Goal: Information Seeking & Learning: Learn about a topic

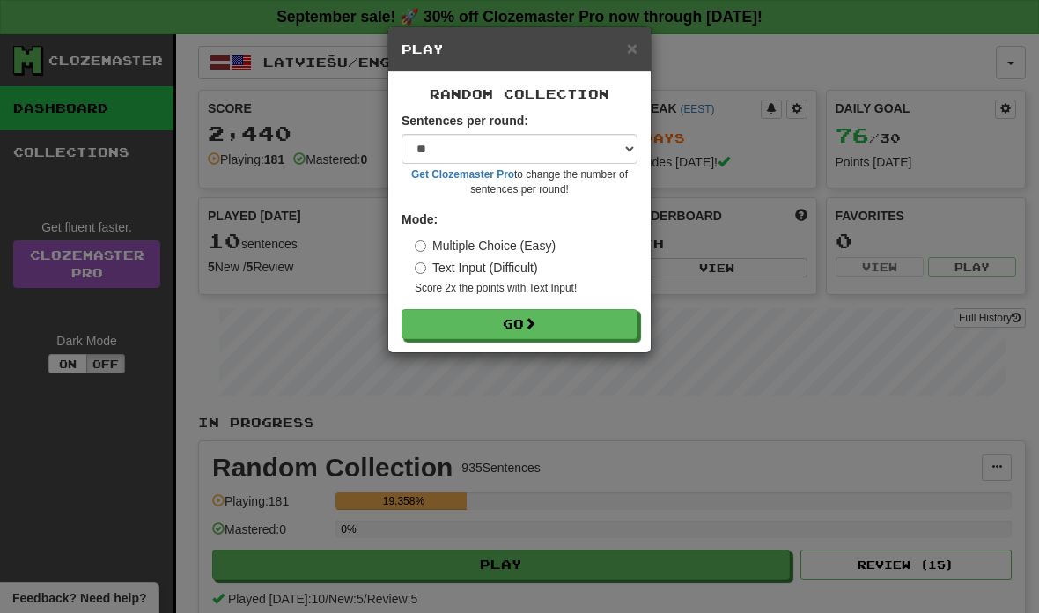
select select "**"
click at [528, 320] on button "Go" at bounding box center [519, 324] width 236 height 30
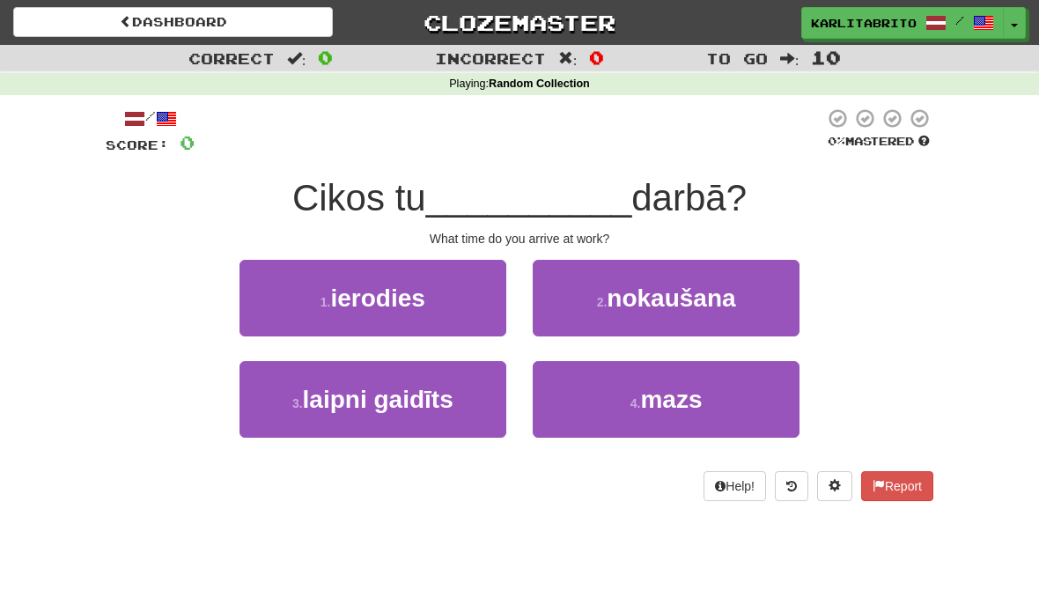
click at [408, 286] on span "ierodies" at bounding box center [377, 297] width 94 height 27
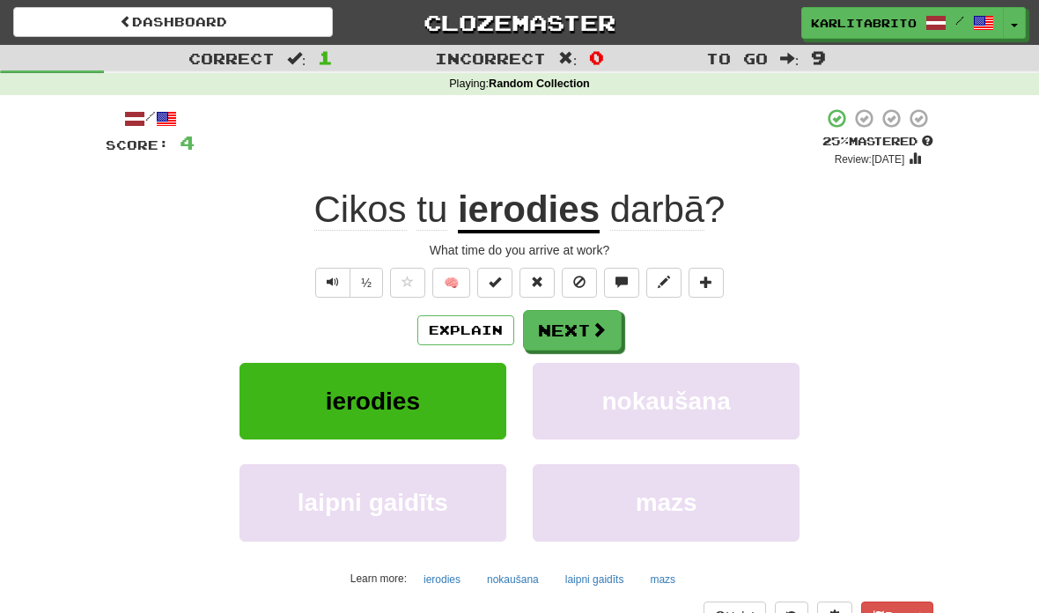
click at [322, 277] on button "Text-to-speech controls" at bounding box center [332, 283] width 35 height 30
click at [474, 329] on button "Explain" at bounding box center [465, 330] width 97 height 30
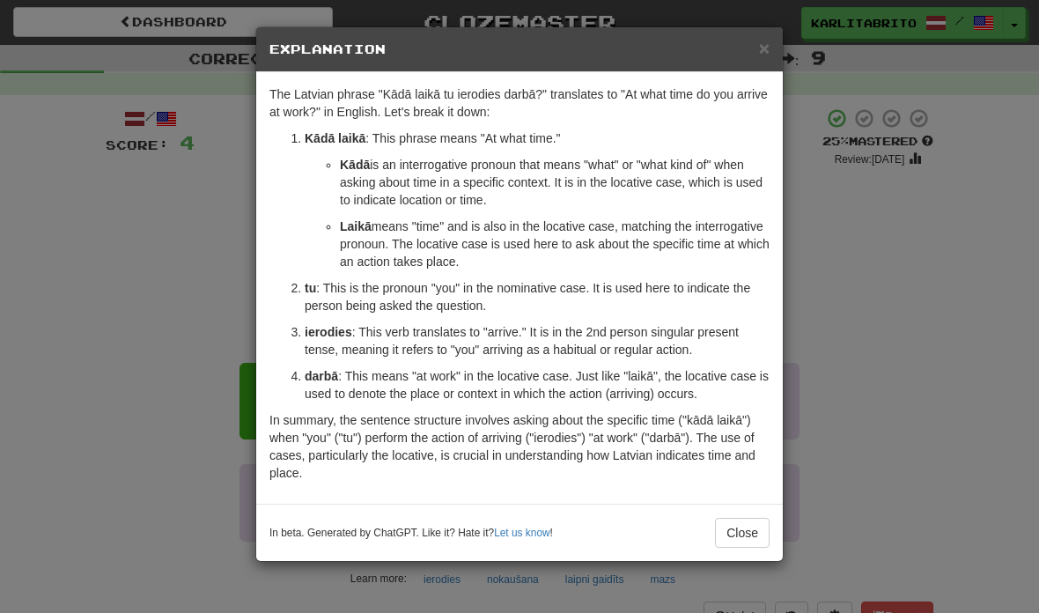
click at [885, 378] on div "× Explanation The Latvian phrase "Kādā laikā tu ierodies darbā?" translates to …" at bounding box center [519, 306] width 1039 height 613
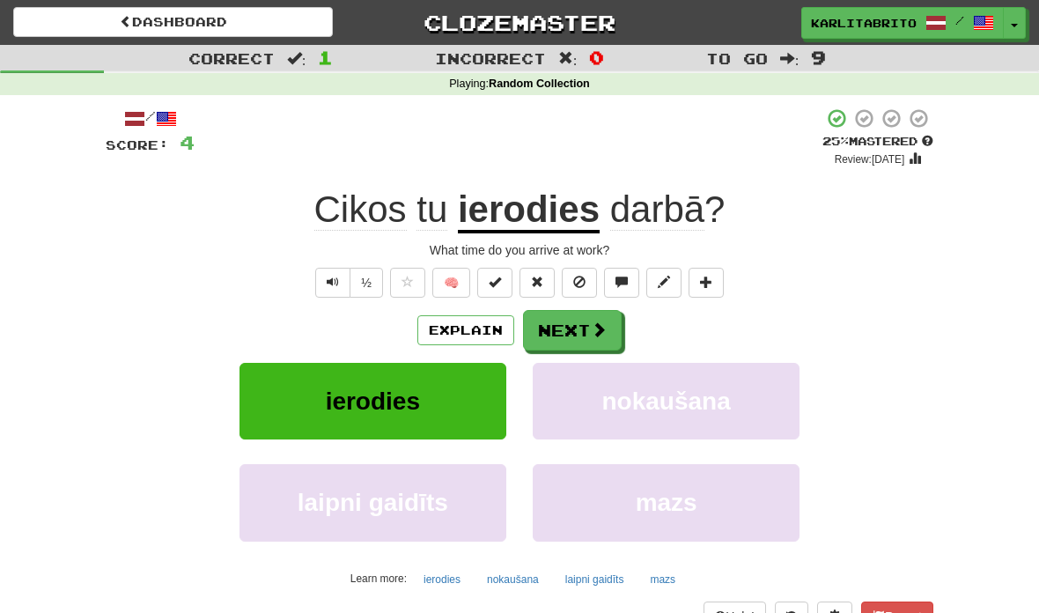
click at [471, 328] on button "Explain" at bounding box center [465, 330] width 97 height 30
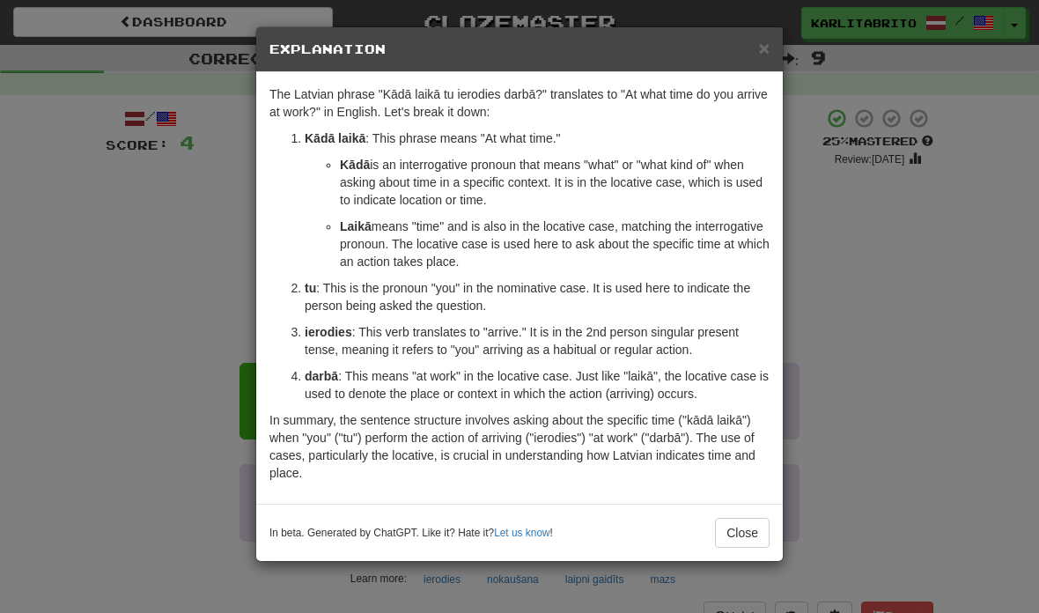
click at [737, 530] on button "Close" at bounding box center [742, 533] width 55 height 30
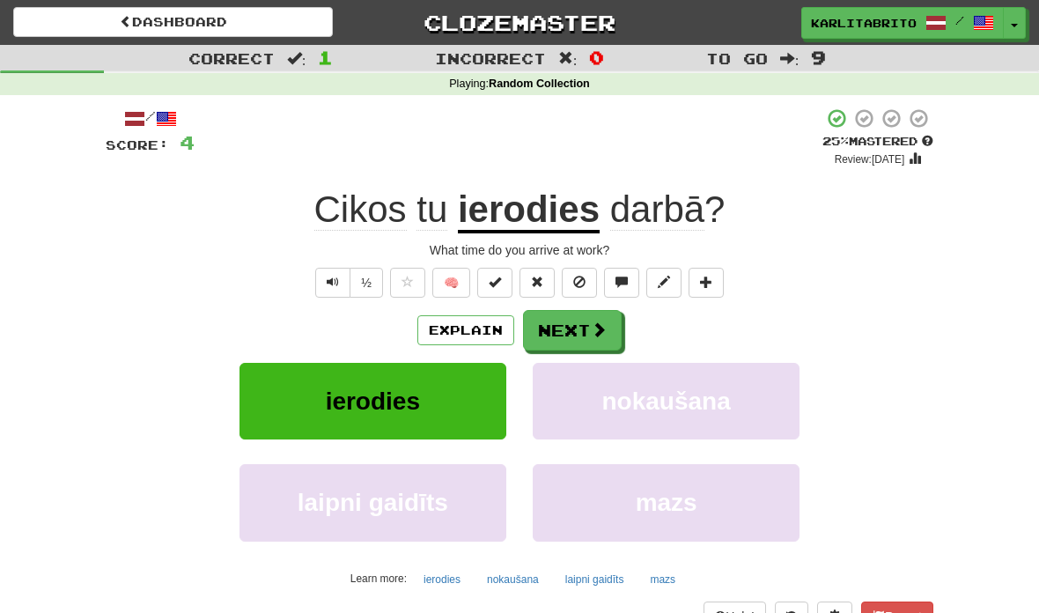
click at [334, 277] on span "Text-to-speech controls" at bounding box center [333, 282] width 12 height 12
click at [562, 320] on button "Next" at bounding box center [572, 330] width 99 height 40
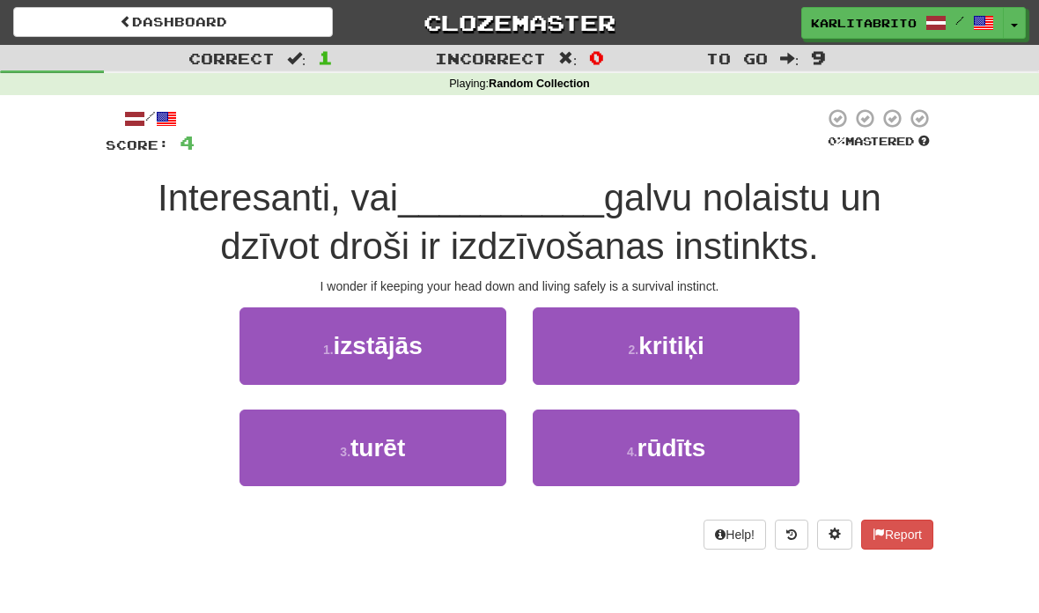
click at [404, 351] on span "izstājās" at bounding box center [378, 345] width 89 height 27
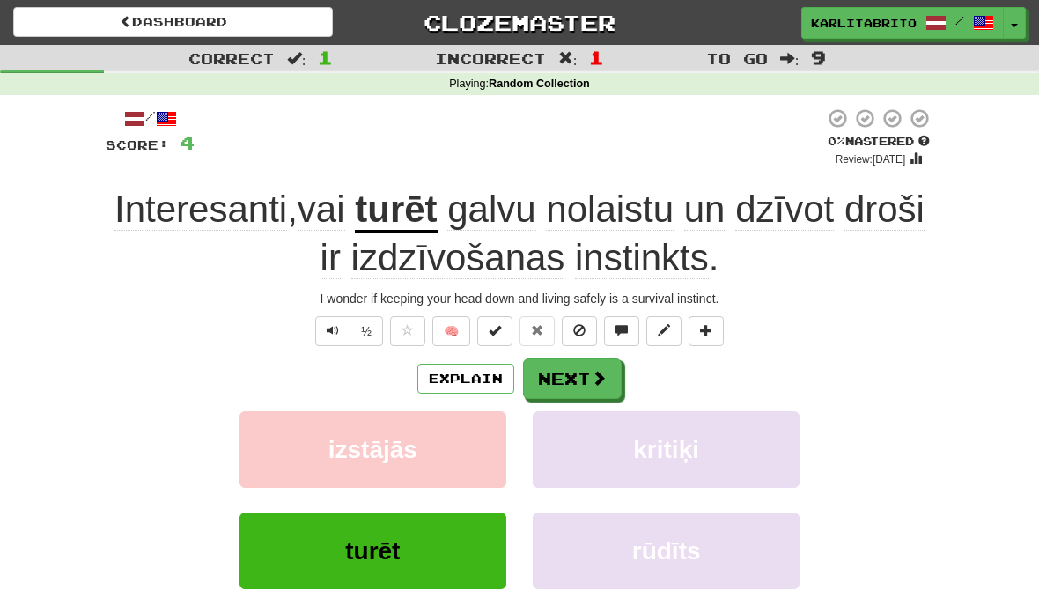
click at [327, 324] on span "Text-to-speech controls" at bounding box center [333, 330] width 12 height 12
click at [440, 371] on button "Explain" at bounding box center [465, 379] width 97 height 30
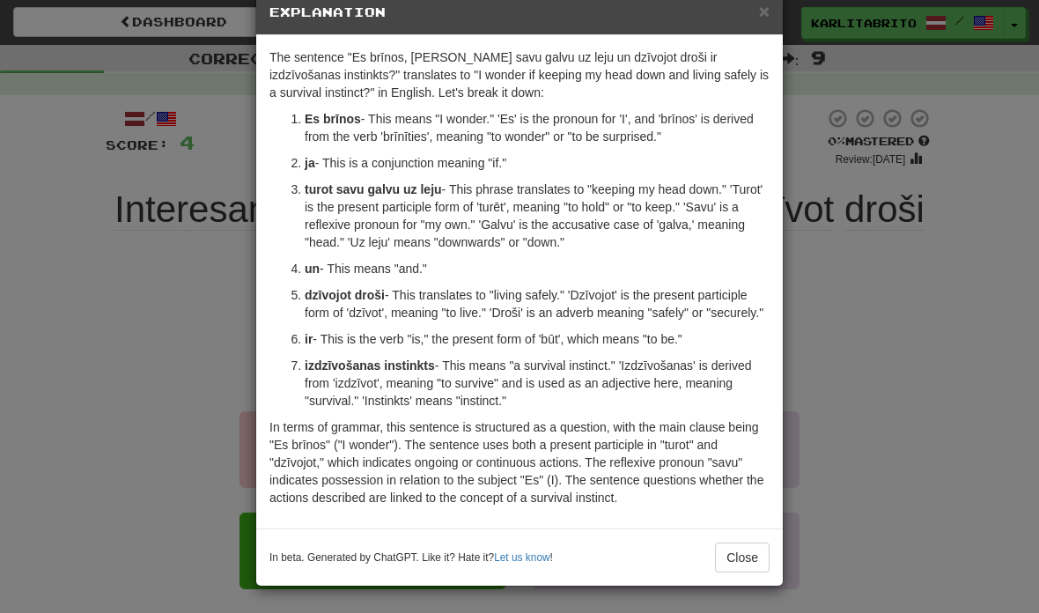
scroll to position [55, 0]
click at [740, 555] on button "Close" at bounding box center [742, 557] width 55 height 30
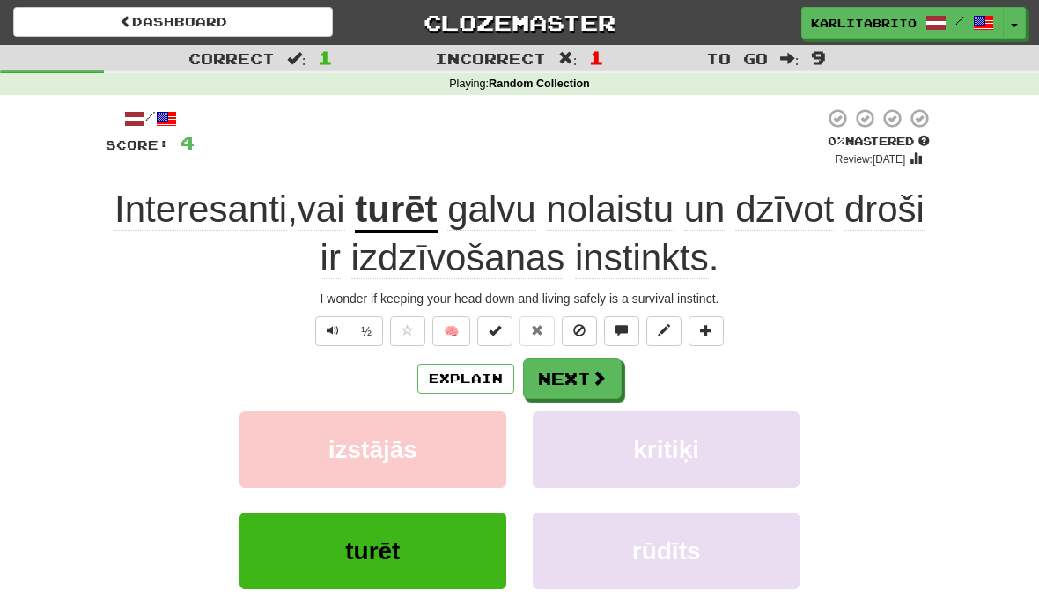
click at [581, 381] on button "Next" at bounding box center [572, 378] width 99 height 40
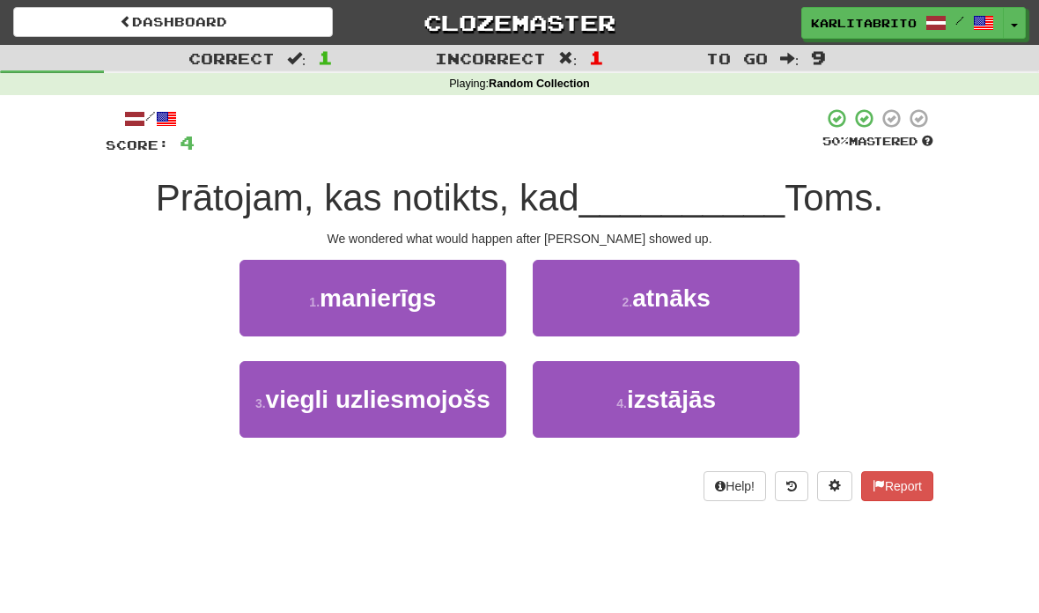
click at [692, 311] on button "2 . atnāks" at bounding box center [666, 298] width 267 height 77
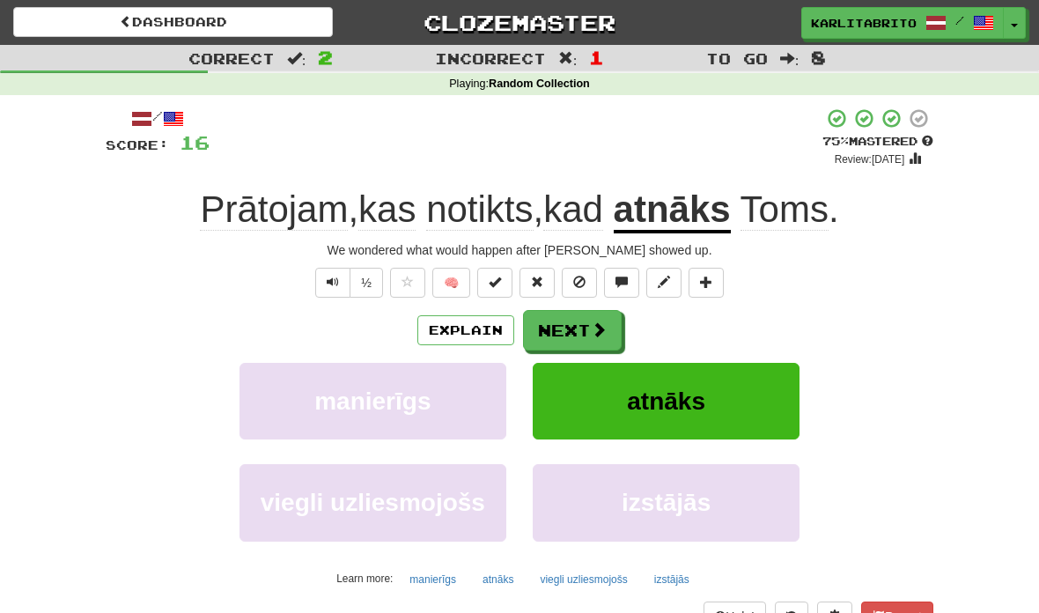
click at [455, 330] on button "Explain" at bounding box center [465, 330] width 97 height 30
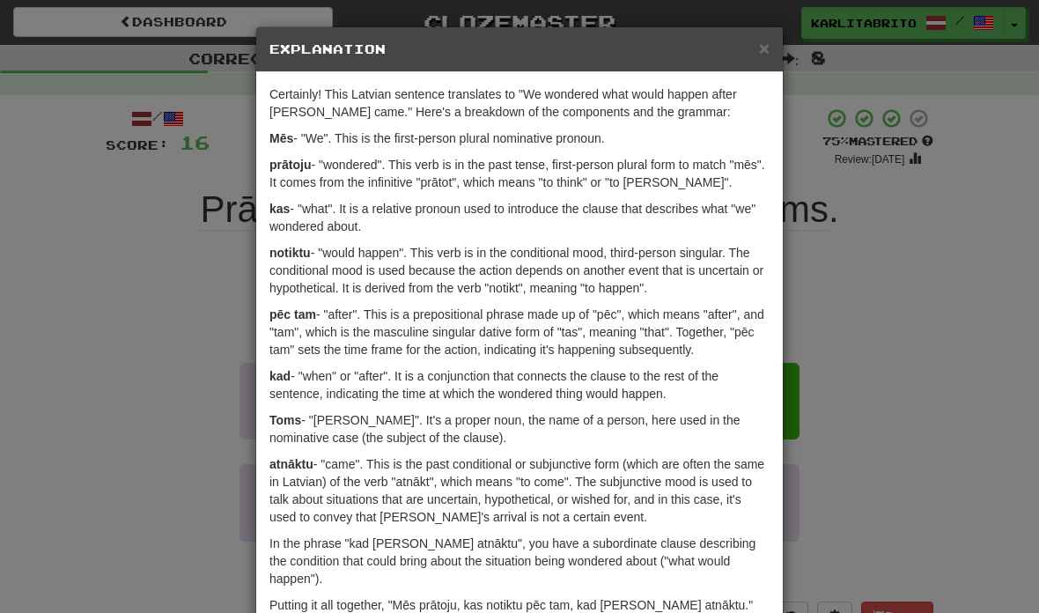
click at [882, 327] on div "× Explanation Certainly! This Latvian sentence translates to "We wondered what …" at bounding box center [519, 306] width 1039 height 613
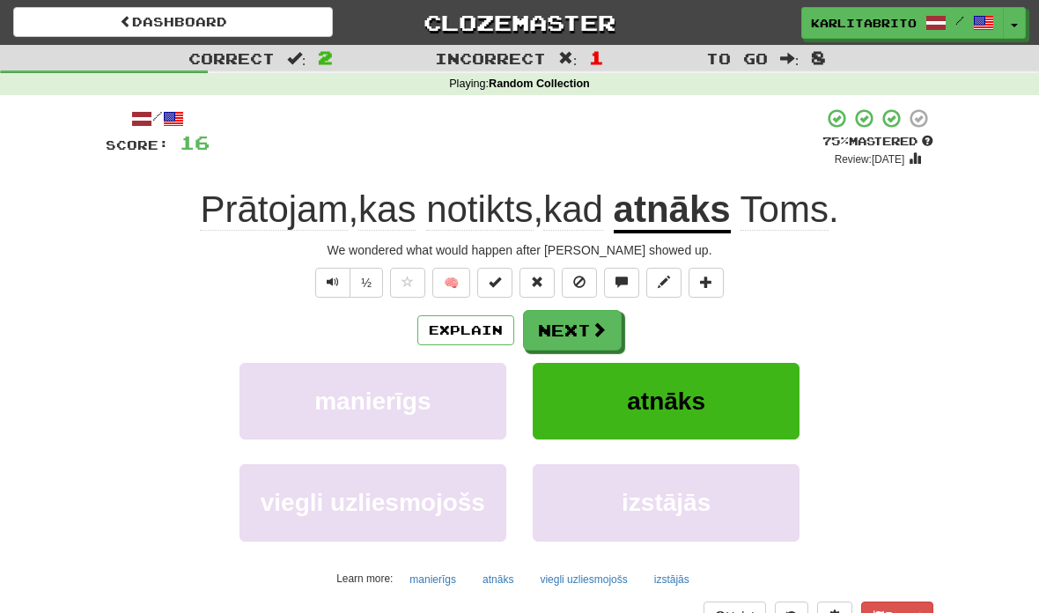
click at [329, 283] on span "Text-to-speech controls" at bounding box center [333, 282] width 12 height 12
click at [568, 326] on button "Next" at bounding box center [572, 330] width 99 height 40
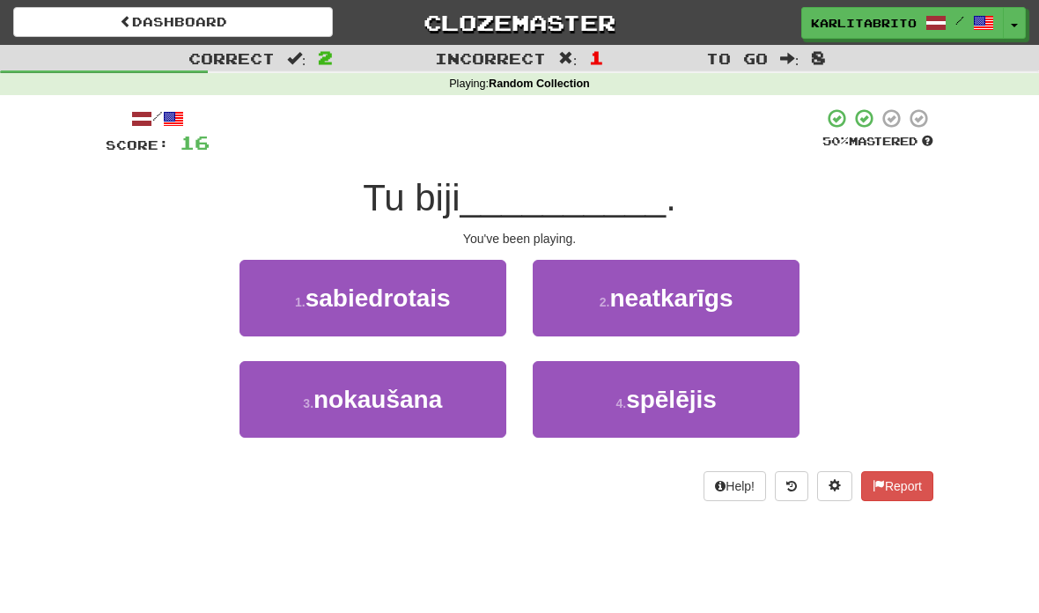
click at [671, 397] on span "spēlējis" at bounding box center [671, 399] width 91 height 27
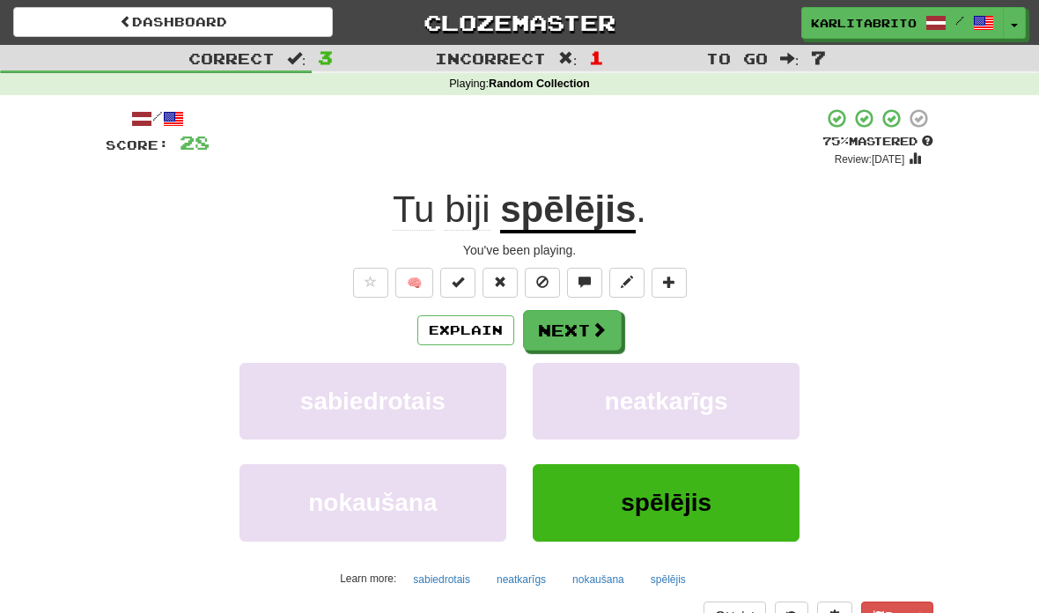
click at [569, 320] on button "Next" at bounding box center [572, 330] width 99 height 40
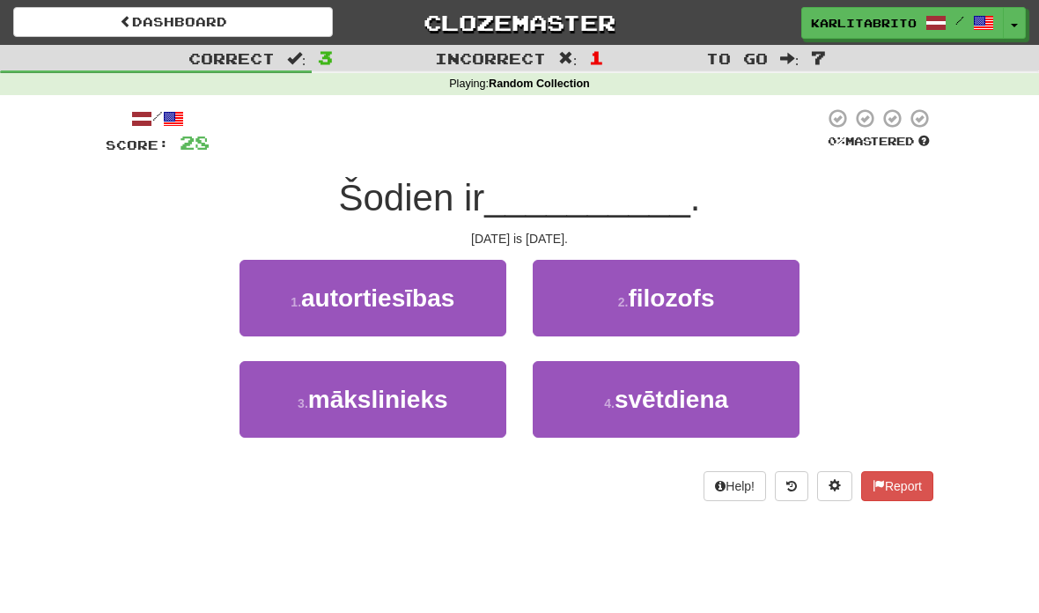
click at [712, 401] on span "svētdiena" at bounding box center [671, 399] width 114 height 27
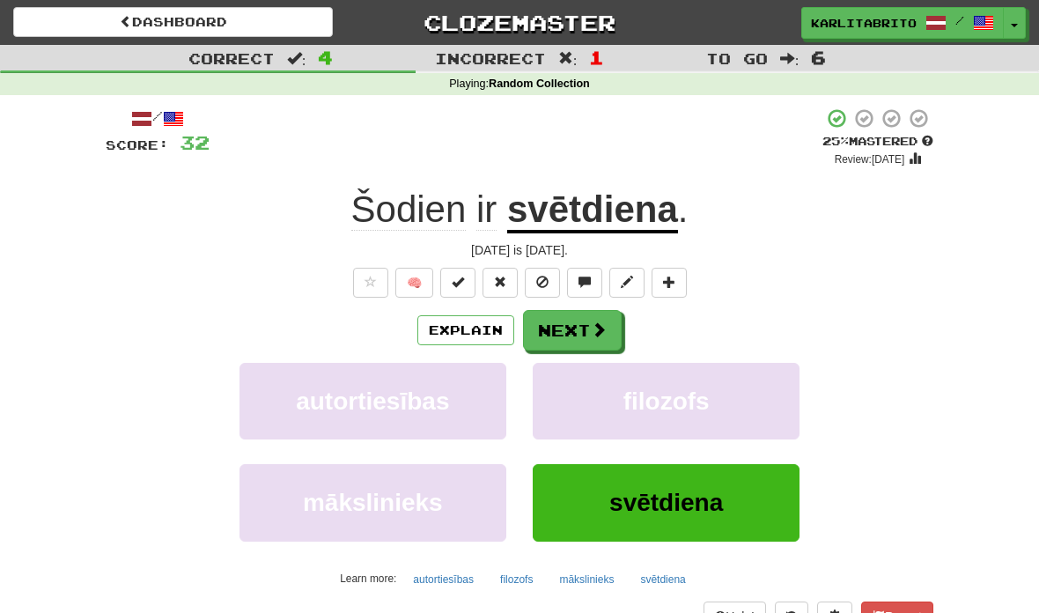
click at [565, 328] on button "Next" at bounding box center [572, 330] width 99 height 40
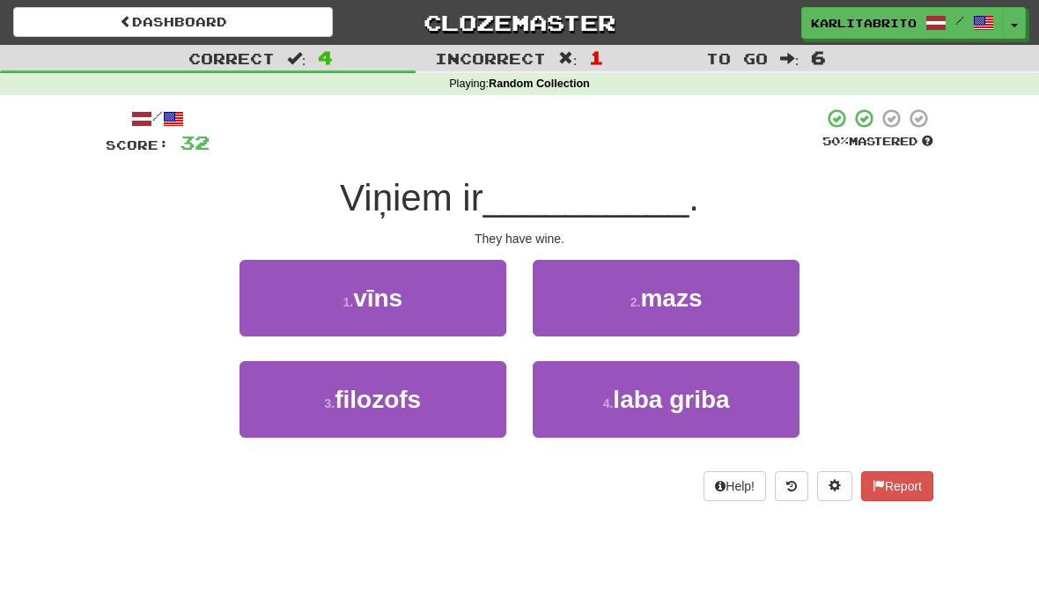
click at [410, 304] on button "1 . vīns" at bounding box center [372, 298] width 267 height 77
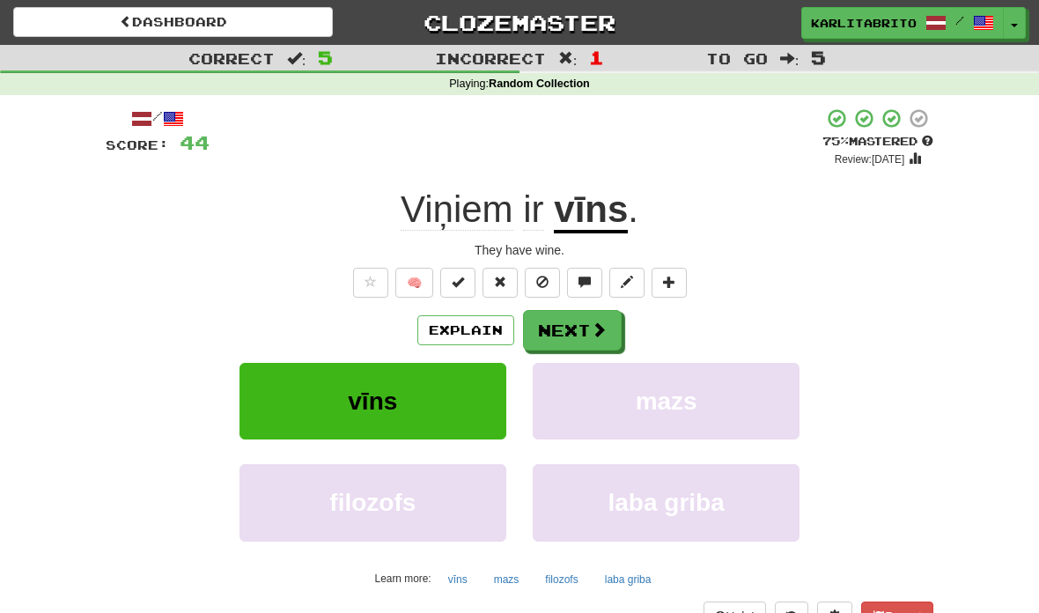
click at [560, 334] on button "Next" at bounding box center [572, 330] width 99 height 40
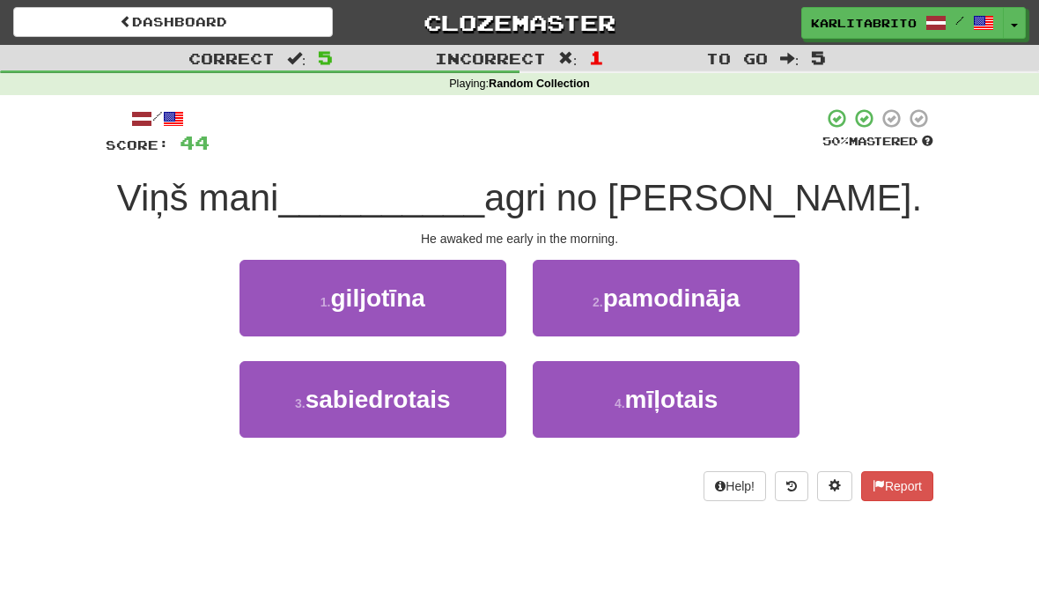
click at [686, 311] on button "2 . pamodināja" at bounding box center [666, 298] width 267 height 77
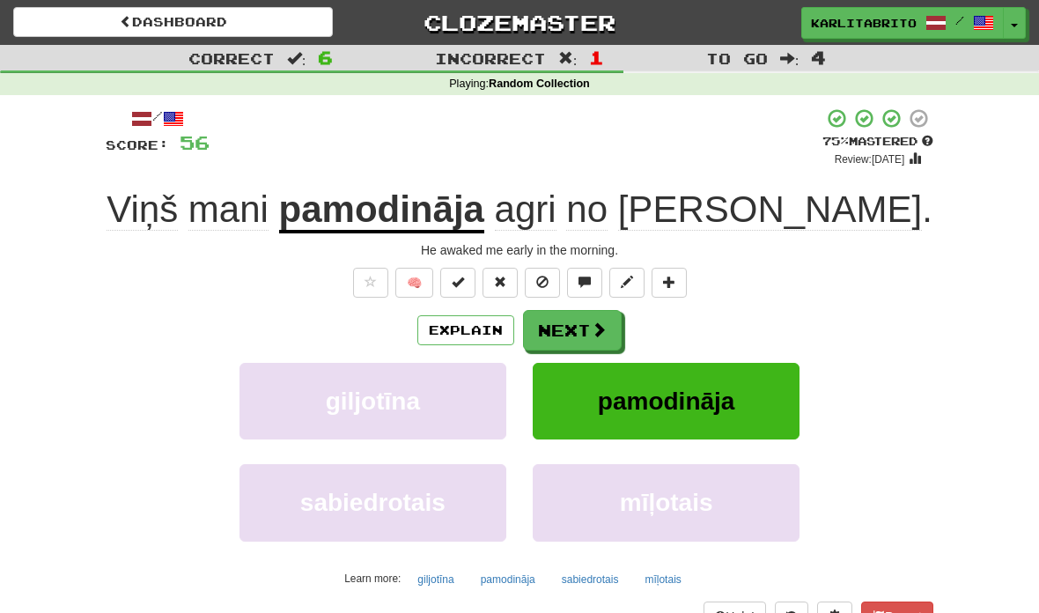
click at [570, 322] on button "Next" at bounding box center [572, 330] width 99 height 40
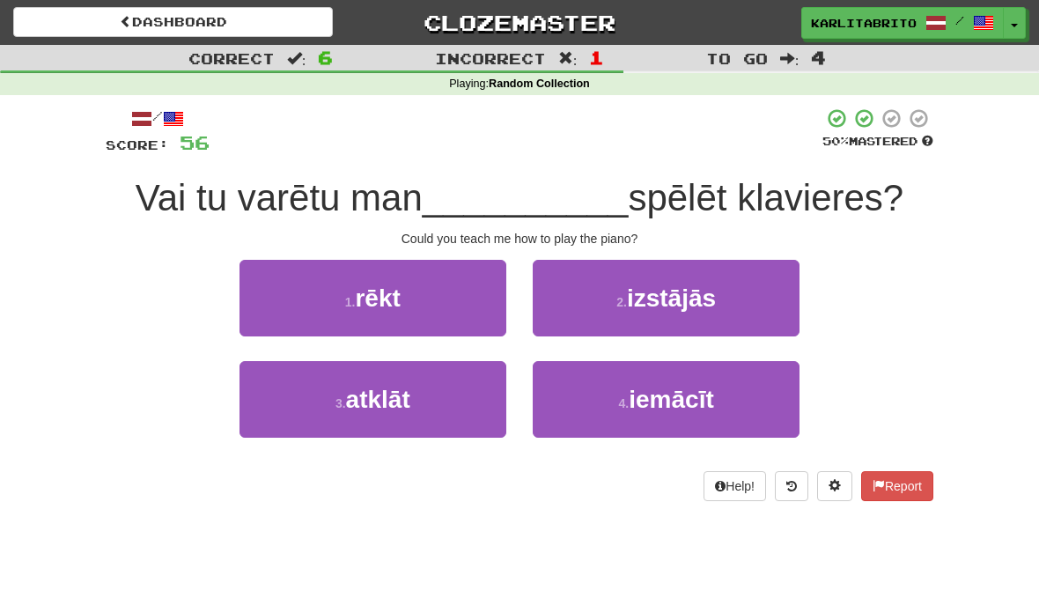
click at [691, 396] on span "iemācīt" at bounding box center [670, 399] width 85 height 27
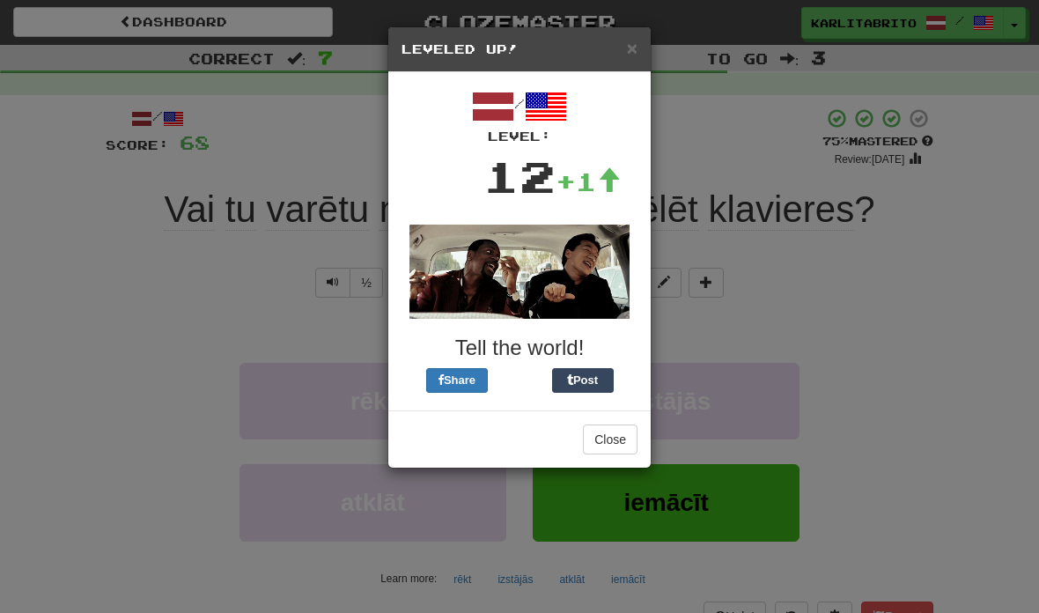
click at [620, 437] on button "Close" at bounding box center [610, 439] width 55 height 30
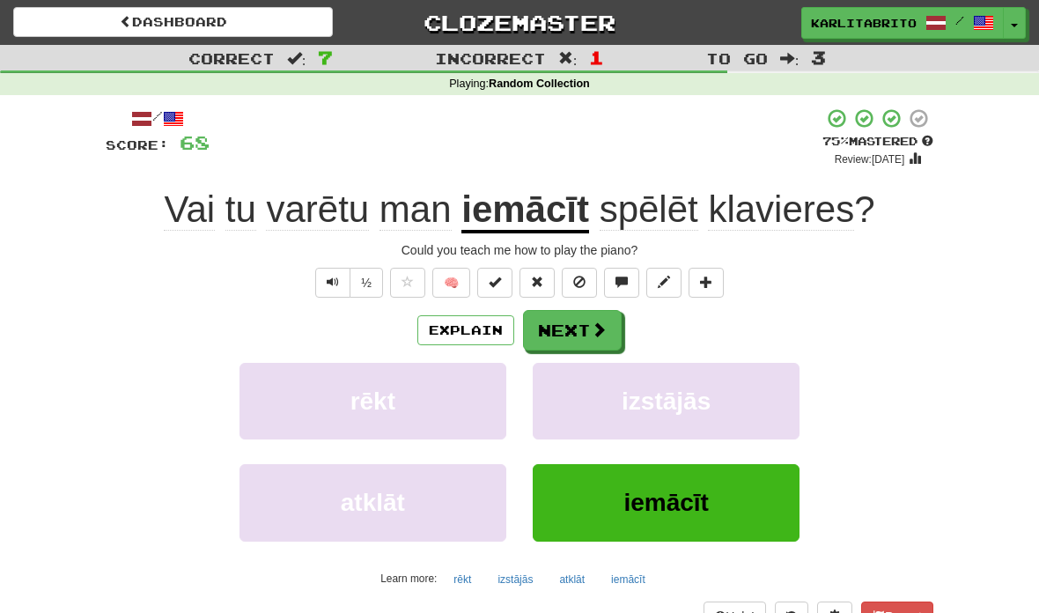
click at [320, 272] on button "Text-to-speech controls" at bounding box center [332, 283] width 35 height 30
click at [327, 276] on span "Text-to-speech controls" at bounding box center [333, 282] width 12 height 12
click at [573, 334] on button "Next" at bounding box center [572, 330] width 99 height 40
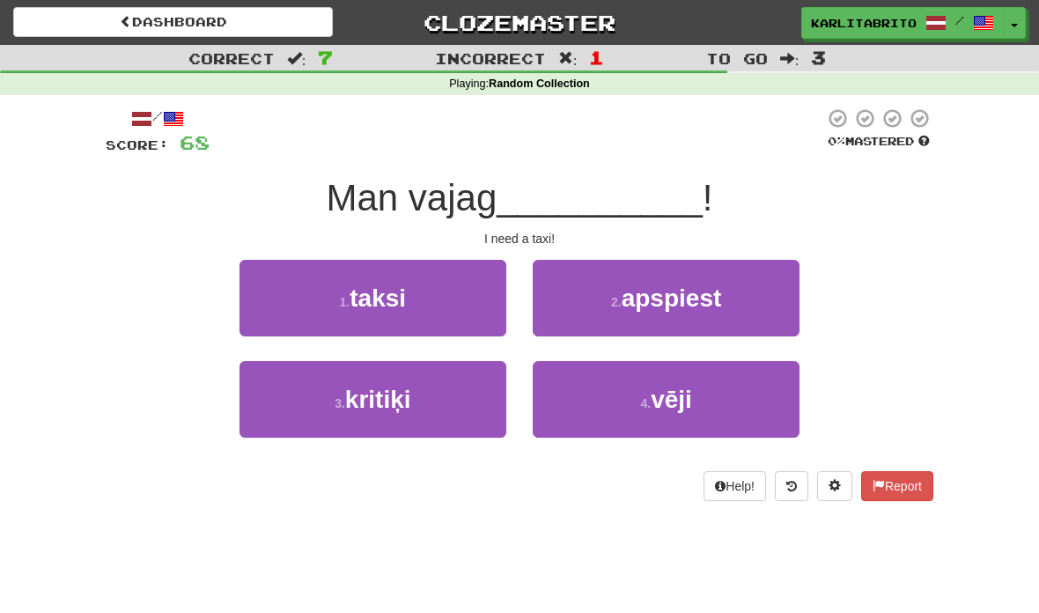
click at [404, 290] on span "taksi" at bounding box center [377, 297] width 56 height 27
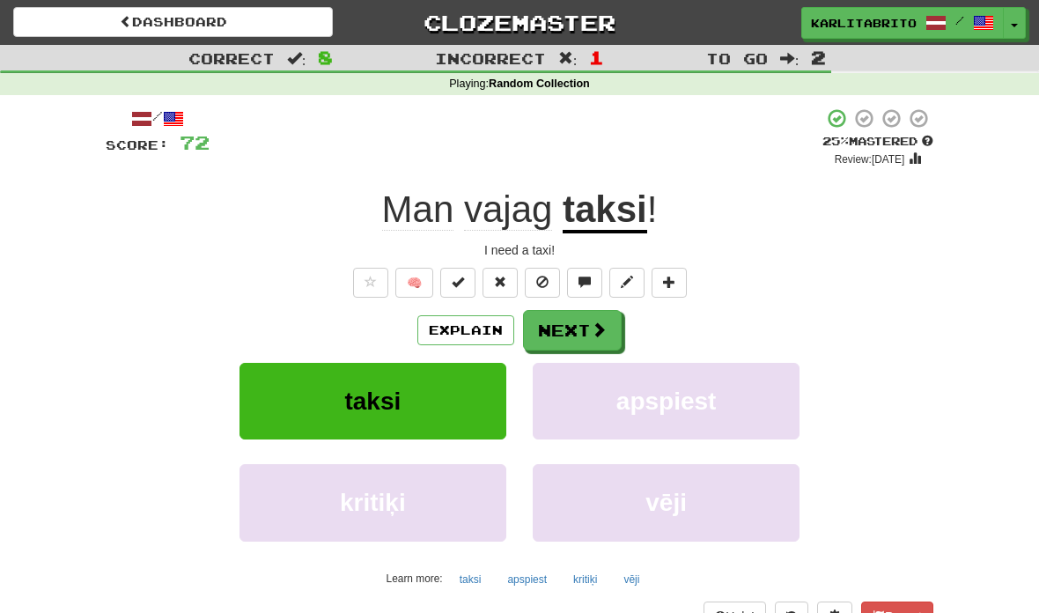
click at [574, 322] on button "Next" at bounding box center [572, 330] width 99 height 40
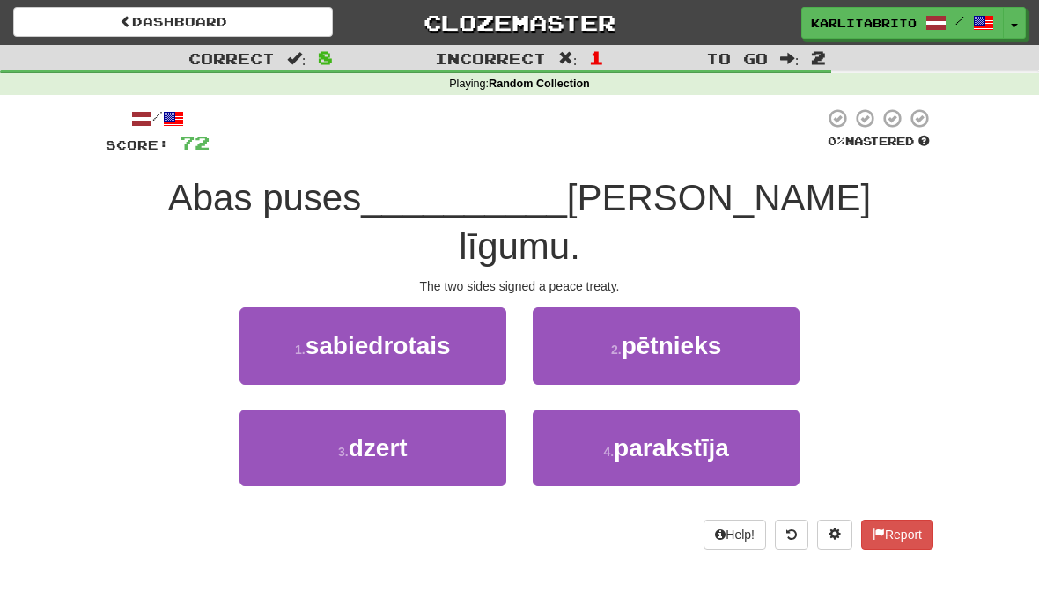
click at [404, 332] on span "sabiedrotais" at bounding box center [377, 345] width 145 height 27
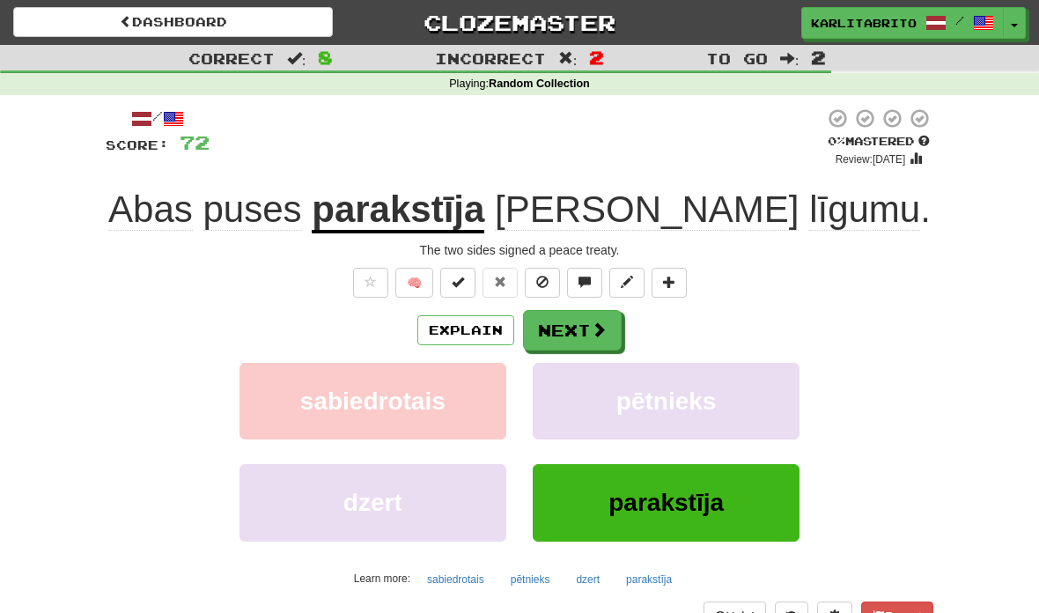
click at [475, 328] on button "Explain" at bounding box center [465, 330] width 97 height 30
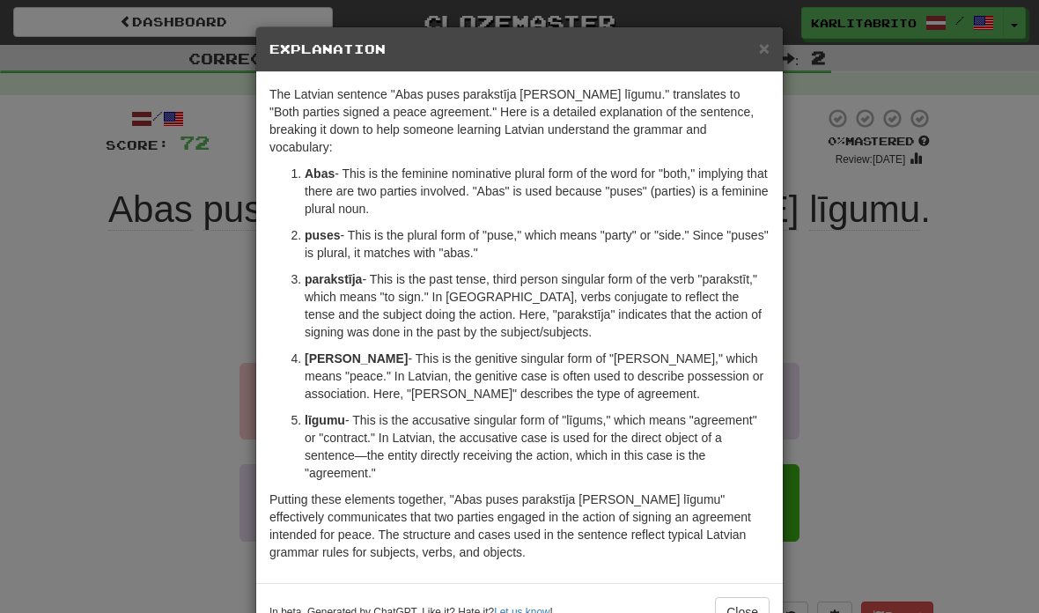
click at [734, 604] on button "Close" at bounding box center [742, 612] width 55 height 30
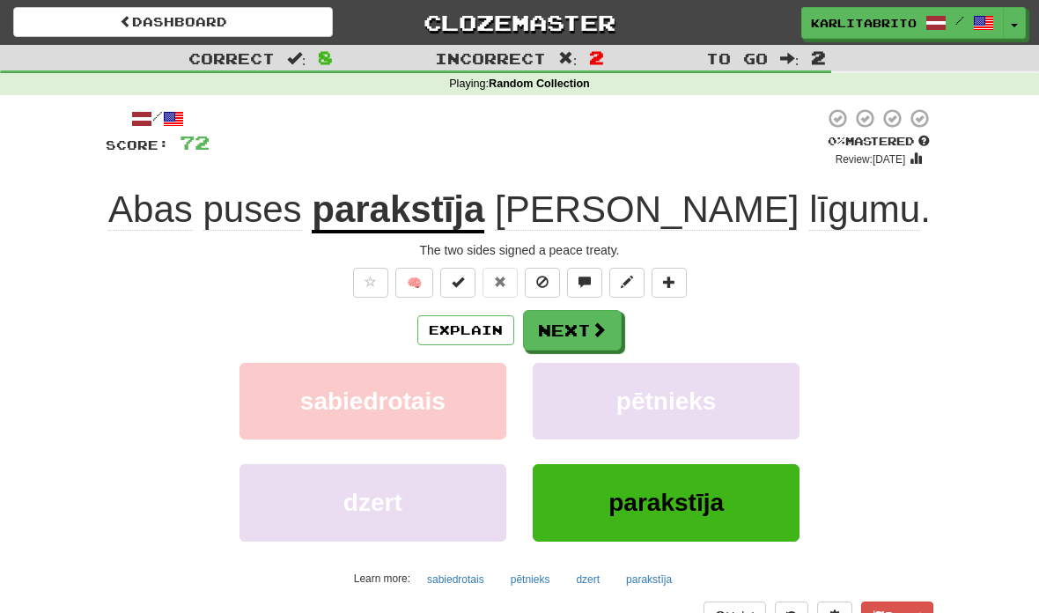
click at [570, 331] on button "Next" at bounding box center [572, 330] width 99 height 40
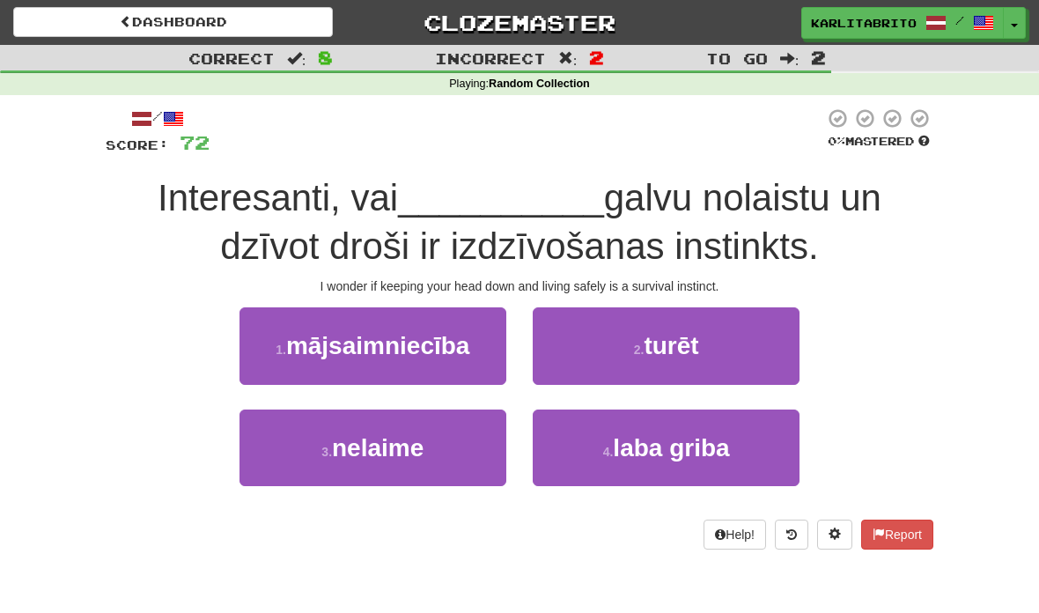
click at [675, 340] on span "turēt" at bounding box center [670, 345] width 55 height 27
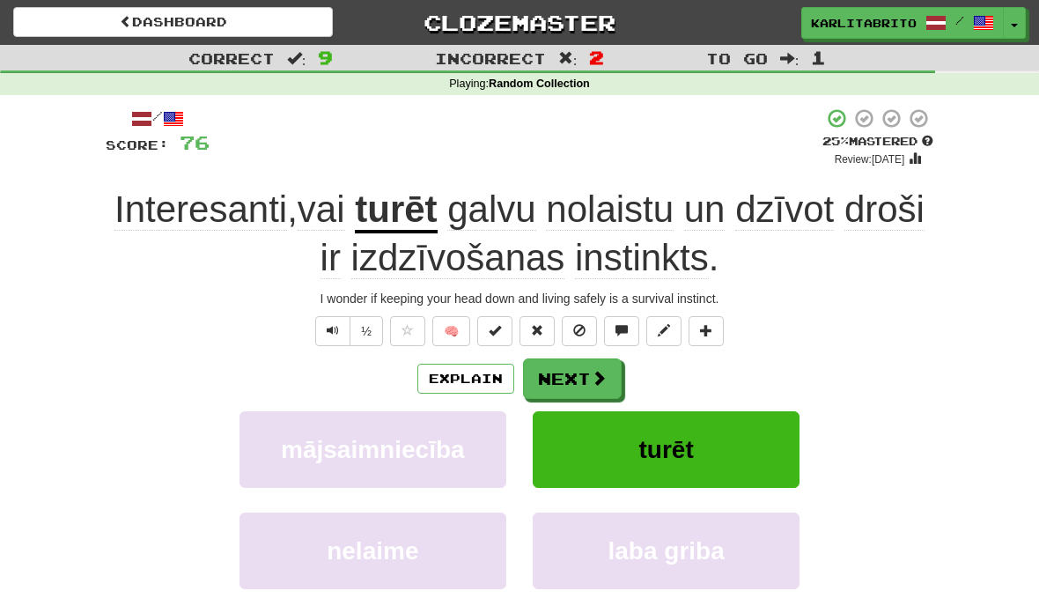
click at [569, 379] on button "Next" at bounding box center [572, 378] width 99 height 40
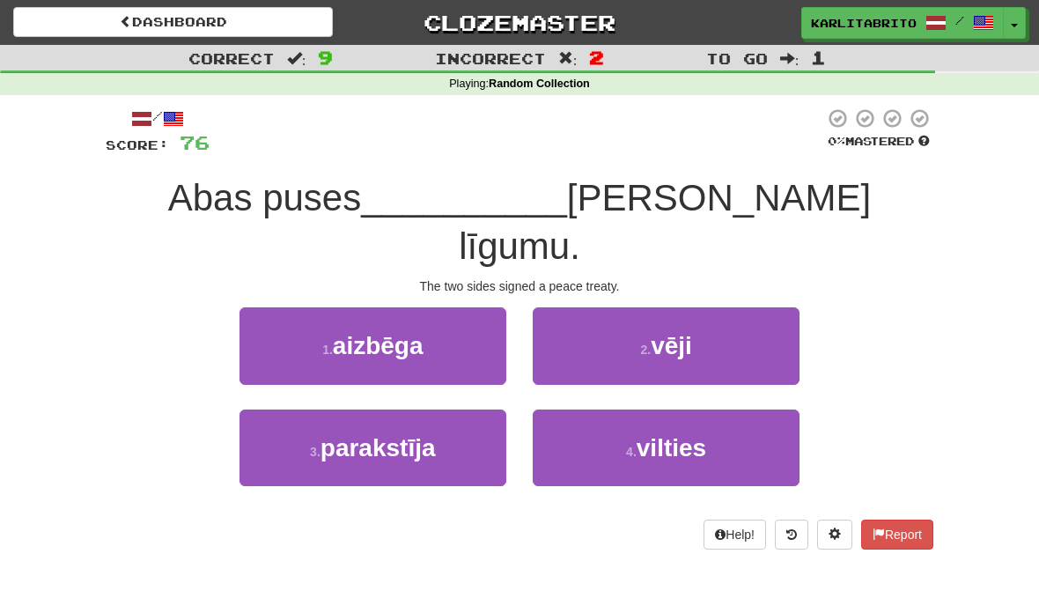
click at [415, 434] on span "parakstīja" at bounding box center [377, 447] width 115 height 27
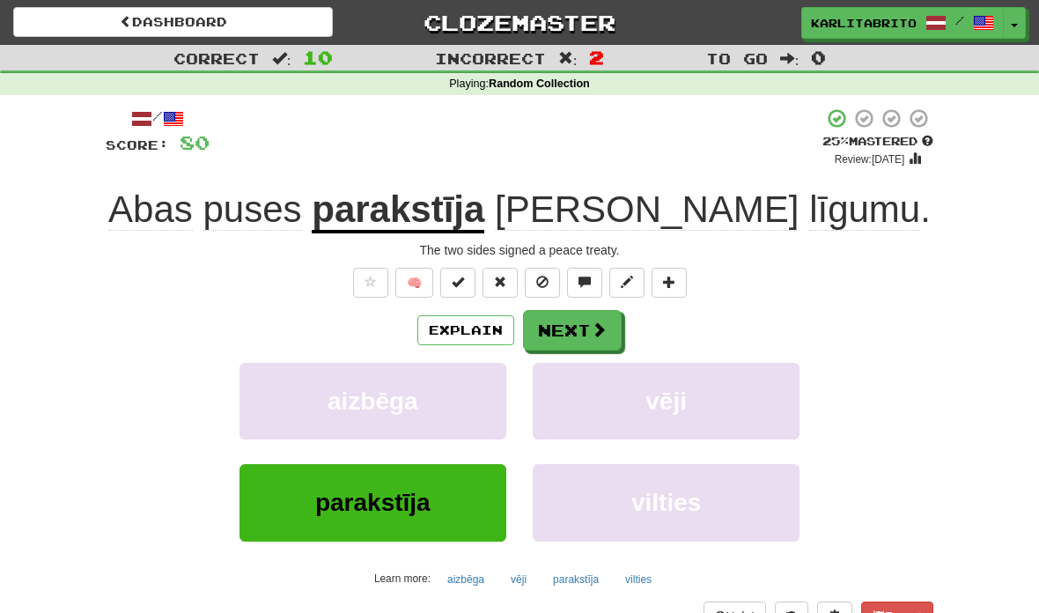
click at [191, 13] on link "Dashboard" at bounding box center [173, 22] width 320 height 30
